Goal: Information Seeking & Learning: Learn about a topic

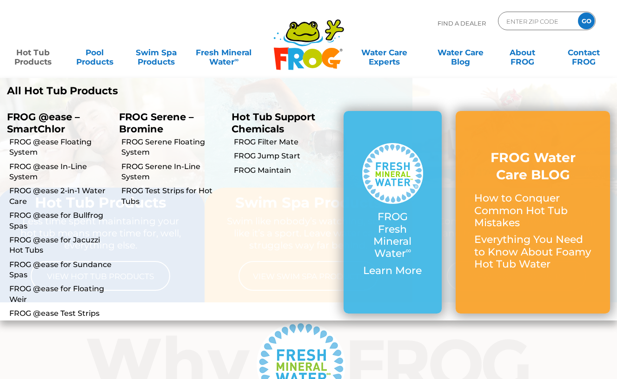
click at [34, 62] on link "Hot Tub Products" at bounding box center [33, 52] width 48 height 19
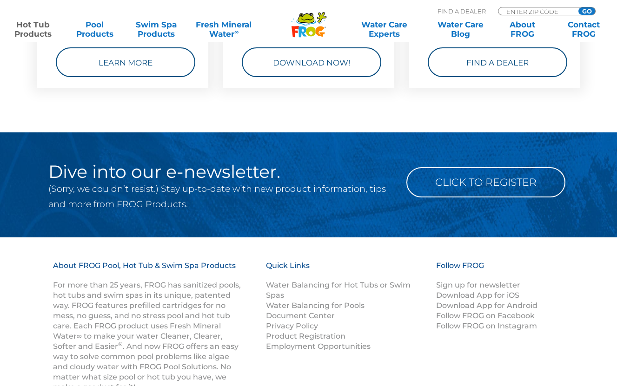
scroll to position [3022, 0]
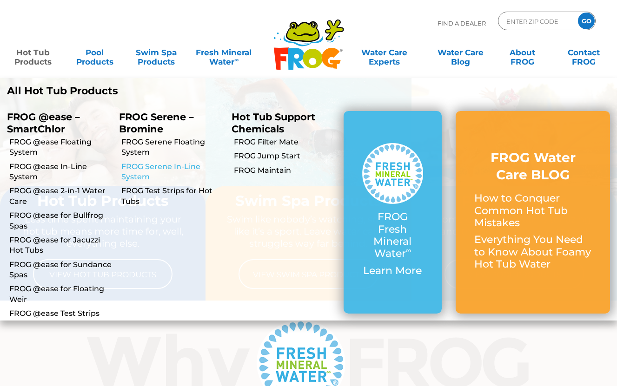
click at [144, 169] on link "FROG Serene In-Line System" at bounding box center [172, 172] width 103 height 21
